Goal: Information Seeking & Learning: Learn about a topic

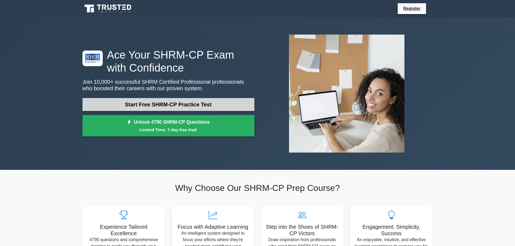
click at [157, 102] on link "Start Free SHRM-CP Practice Test" at bounding box center [168, 104] width 172 height 13
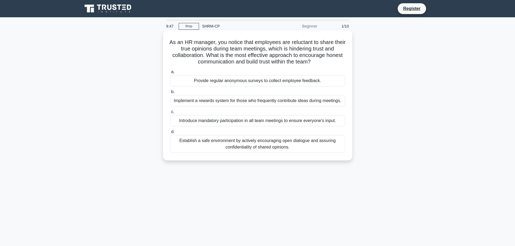
click at [243, 146] on div "Establish a safe environment by actively encouraging open dialogue and assuring…" at bounding box center [257, 144] width 175 height 18
click at [170, 134] on input "d. Establish a safe environment by actively encouraging open dialogue and assur…" at bounding box center [170, 132] width 0 height 4
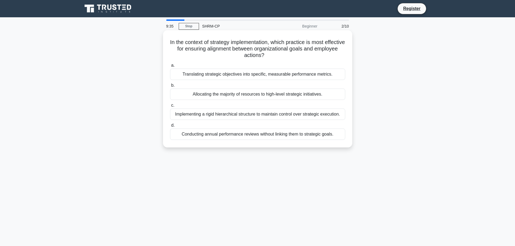
click at [240, 78] on div "Translating strategic objectives into specific, measurable performance metrics." at bounding box center [257, 74] width 175 height 11
click at [170, 67] on input "a. Translating strategic objectives into specific, measurable performance metri…" at bounding box center [170, 66] width 0 height 4
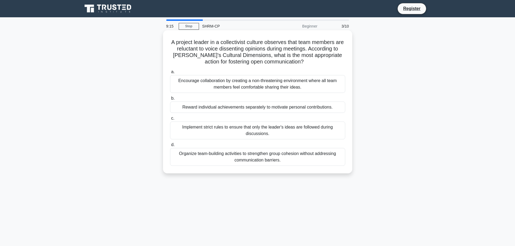
click at [244, 87] on div "Encourage collaboration by creating a non-threatening environment where all tea…" at bounding box center [257, 84] width 175 height 18
click at [170, 74] on input "a. Encourage collaboration by creating a non-threatening environment where all …" at bounding box center [170, 72] width 0 height 4
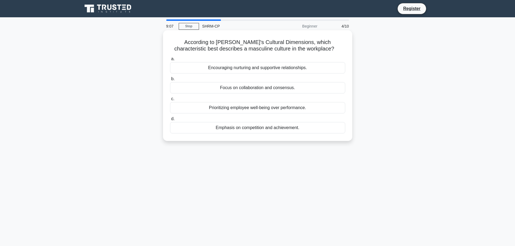
click at [257, 129] on div "Emphasis on competition and achievement." at bounding box center [257, 127] width 175 height 11
click at [170, 121] on input "d. Emphasis on competition and achievement." at bounding box center [170, 119] width 0 height 4
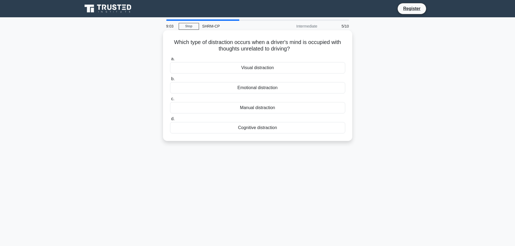
click at [282, 126] on div "Cognitive distraction" at bounding box center [257, 127] width 175 height 11
click at [170, 121] on input "d. Cognitive distraction" at bounding box center [170, 119] width 0 height 4
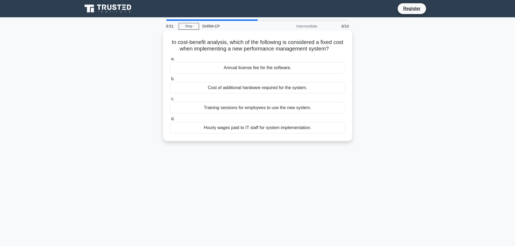
click at [257, 69] on div "Annual license fee for the software." at bounding box center [257, 67] width 175 height 11
click at [170, 61] on input "a. Annual license fee for the software." at bounding box center [170, 59] width 0 height 4
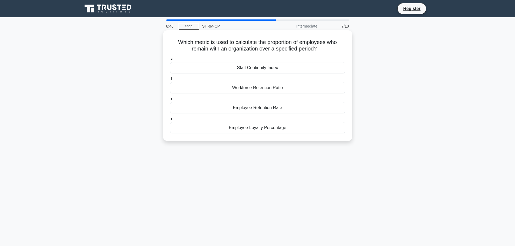
click at [273, 108] on div "Employee Retention Rate" at bounding box center [257, 107] width 175 height 11
click at [170, 101] on input "c. Employee Retention Rate" at bounding box center [170, 99] width 0 height 4
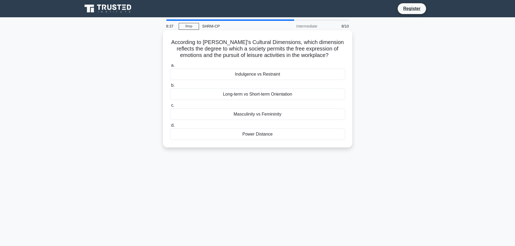
click at [262, 77] on div "Indulgence vs Restraint" at bounding box center [257, 74] width 175 height 11
click at [170, 67] on input "a. Indulgence vs Restraint" at bounding box center [170, 66] width 0 height 4
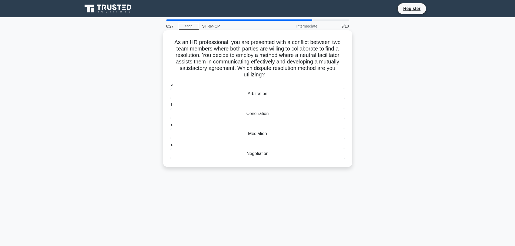
click at [296, 96] on div "Arbitration" at bounding box center [257, 93] width 175 height 11
click at [170, 87] on input "a. Arbitration" at bounding box center [170, 85] width 0 height 4
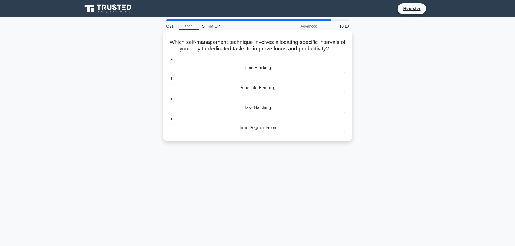
click at [231, 67] on div "Time Blocking" at bounding box center [257, 67] width 175 height 11
click at [170, 61] on input "a. Time Blocking" at bounding box center [170, 59] width 0 height 4
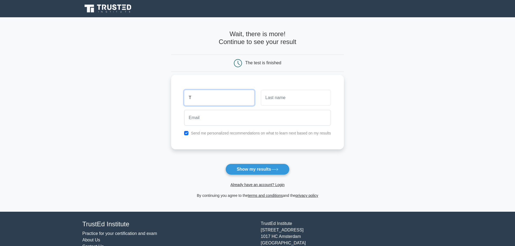
click at [230, 99] on input "T" at bounding box center [219, 98] width 70 height 16
type input "[PERSON_NAME]"
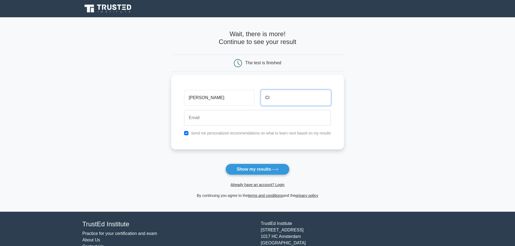
type input "Clayborne"
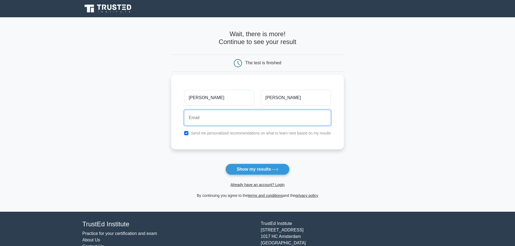
click at [227, 125] on input "email" at bounding box center [257, 118] width 147 height 16
type input "tclayborne913@gmail.com"
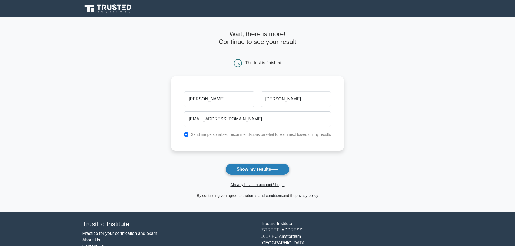
click at [261, 166] on button "Show my results" at bounding box center [258, 169] width 64 height 11
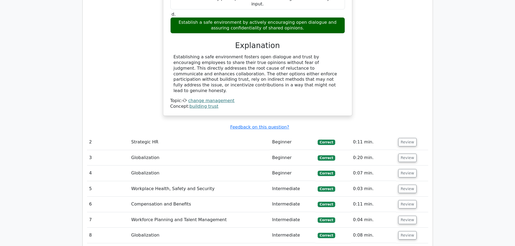
scroll to position [622, 0]
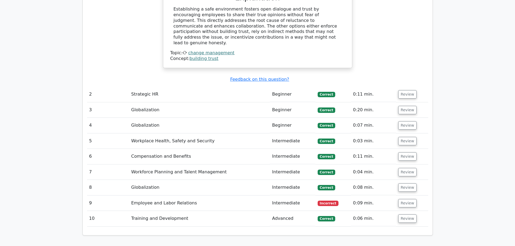
click at [165, 196] on td "Employee and Labor Relations" at bounding box center [199, 203] width 141 height 15
click at [410, 199] on button "Review" at bounding box center [407, 203] width 18 height 8
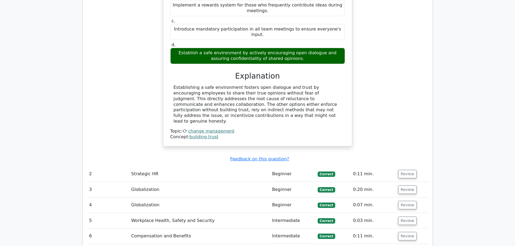
scroll to position [541, 0]
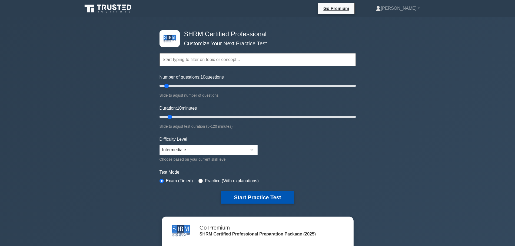
click at [252, 193] on button "Start Practice Test" at bounding box center [257, 197] width 73 height 12
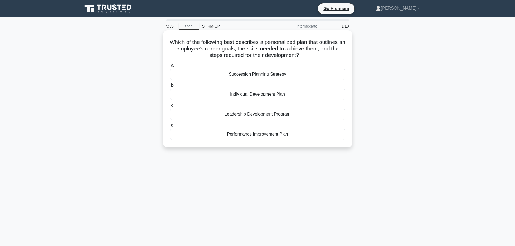
click at [256, 94] on div "Individual Development Plan" at bounding box center [257, 94] width 175 height 11
click at [170, 87] on input "b. Individual Development Plan" at bounding box center [170, 86] width 0 height 4
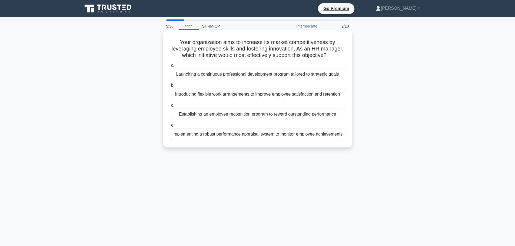
click at [249, 73] on div "Launching a continuous professional development program tailored to strategic g…" at bounding box center [257, 74] width 175 height 11
click at [170, 67] on input "a. Launching a continuous professional development program tailored to strategi…" at bounding box center [170, 66] width 0 height 4
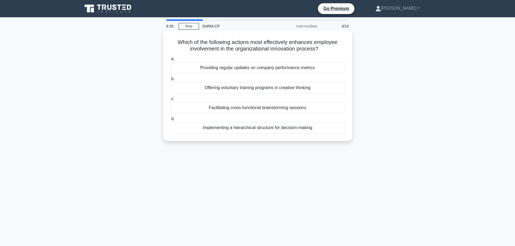
click at [247, 110] on div "Facilitating cross-functional brainstorming sessions" at bounding box center [257, 107] width 175 height 11
click at [170, 101] on input "c. Facilitating cross-functional brainstorming sessions" at bounding box center [170, 99] width 0 height 4
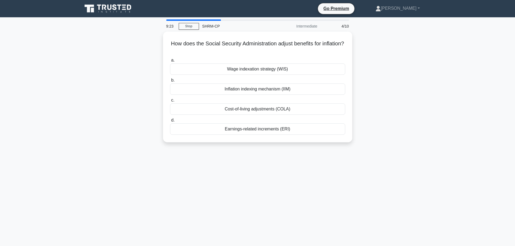
click at [247, 110] on div "Cost-of-living adjustments (COLA)" at bounding box center [257, 109] width 175 height 11
click at [170, 102] on input "c. Cost-of-living adjustments (COLA)" at bounding box center [170, 101] width 0 height 4
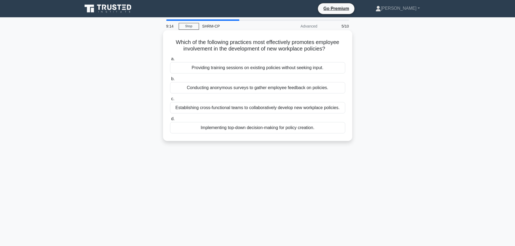
click at [244, 106] on div "Establishing cross-functional teams to collaboratively develop new workplace po…" at bounding box center [257, 107] width 175 height 11
click at [170, 101] on input "c. Establishing cross-functional teams to collaboratively develop new workplace…" at bounding box center [170, 99] width 0 height 4
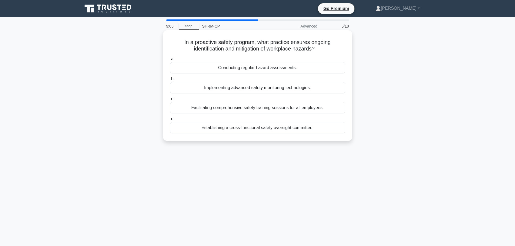
click at [244, 107] on div "Facilitating comprehensive safety training sessions for all employees." at bounding box center [257, 107] width 175 height 11
click at [170, 101] on input "c. Facilitating comprehensive safety training sessions for all employees." at bounding box center [170, 99] width 0 height 4
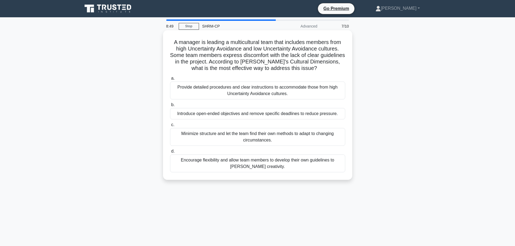
click at [242, 98] on div "Provide detailed procedures and clear instructions to accommodate those from hi…" at bounding box center [257, 91] width 175 height 18
click at [170, 80] on input "a. Provide detailed procedures and clear instructions to accommodate those from…" at bounding box center [170, 79] width 0 height 4
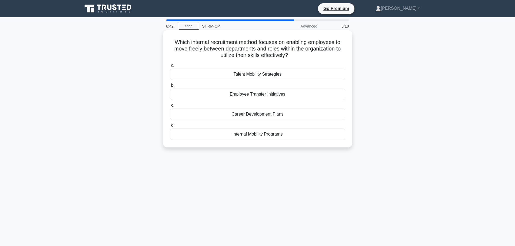
click at [233, 135] on div "Internal Mobility Programs" at bounding box center [257, 134] width 175 height 11
click at [170, 127] on input "d. Internal Mobility Programs" at bounding box center [170, 126] width 0 height 4
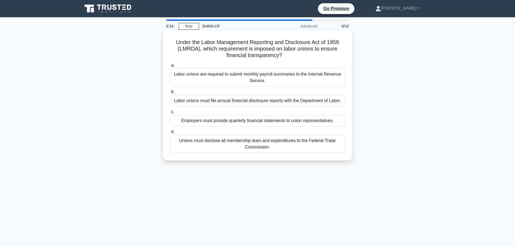
click at [231, 102] on div "Labor unions must file annual financial disclosure reports with the Department …" at bounding box center [257, 100] width 175 height 11
click at [170, 94] on input "b. Labor unions must file annual financial disclosure reports with the Departme…" at bounding box center [170, 92] width 0 height 4
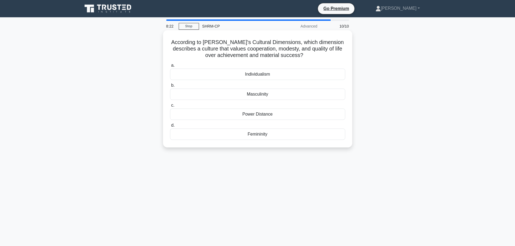
click at [230, 111] on div "Power Distance" at bounding box center [257, 114] width 175 height 11
click at [170, 107] on input "c. Power Distance" at bounding box center [170, 106] width 0 height 4
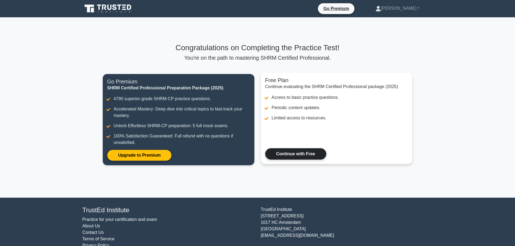
click at [317, 155] on link "Continue with Free" at bounding box center [295, 153] width 61 height 11
